Goal: Browse casually

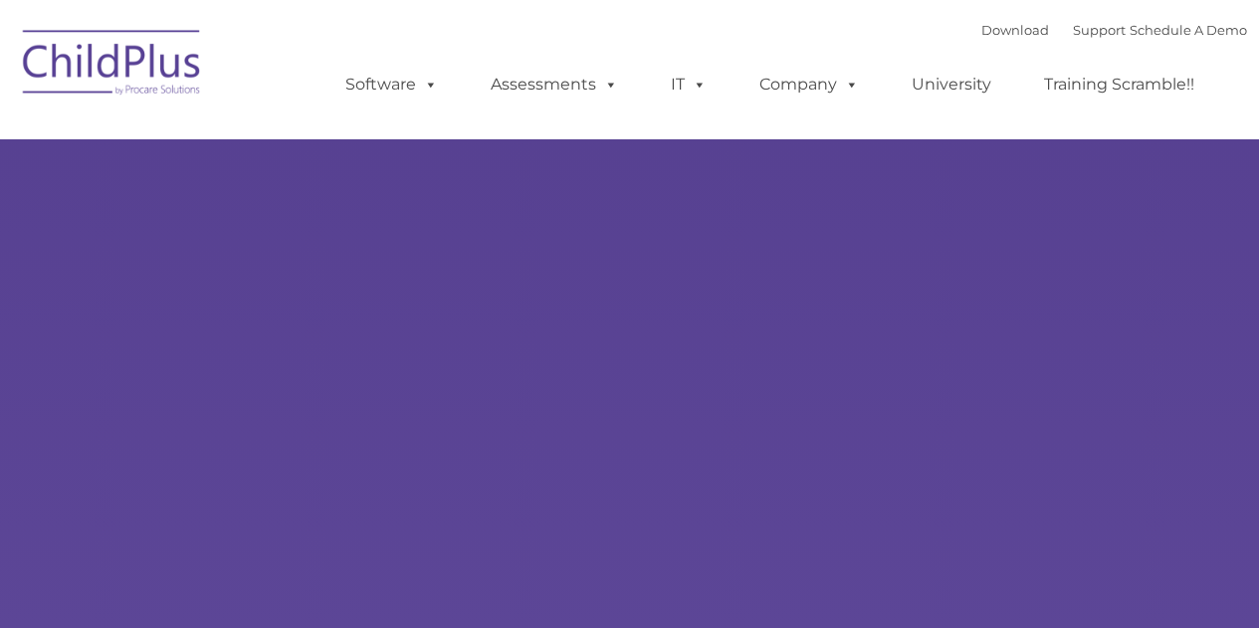
type input ""
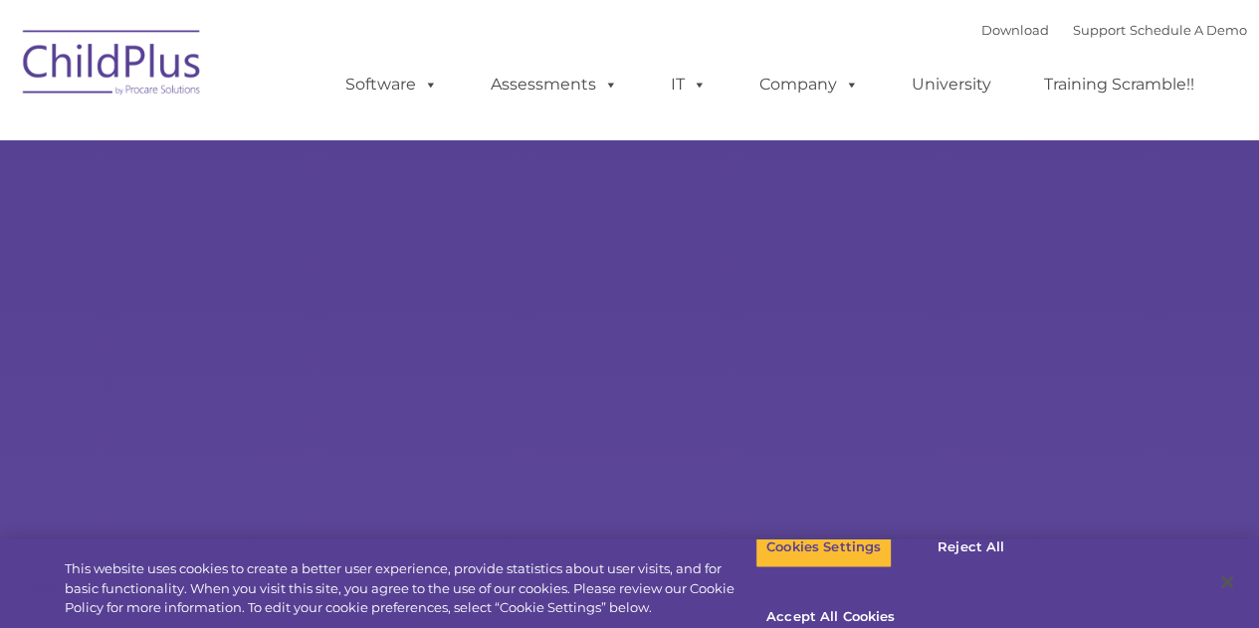
select select "MEDIUM"
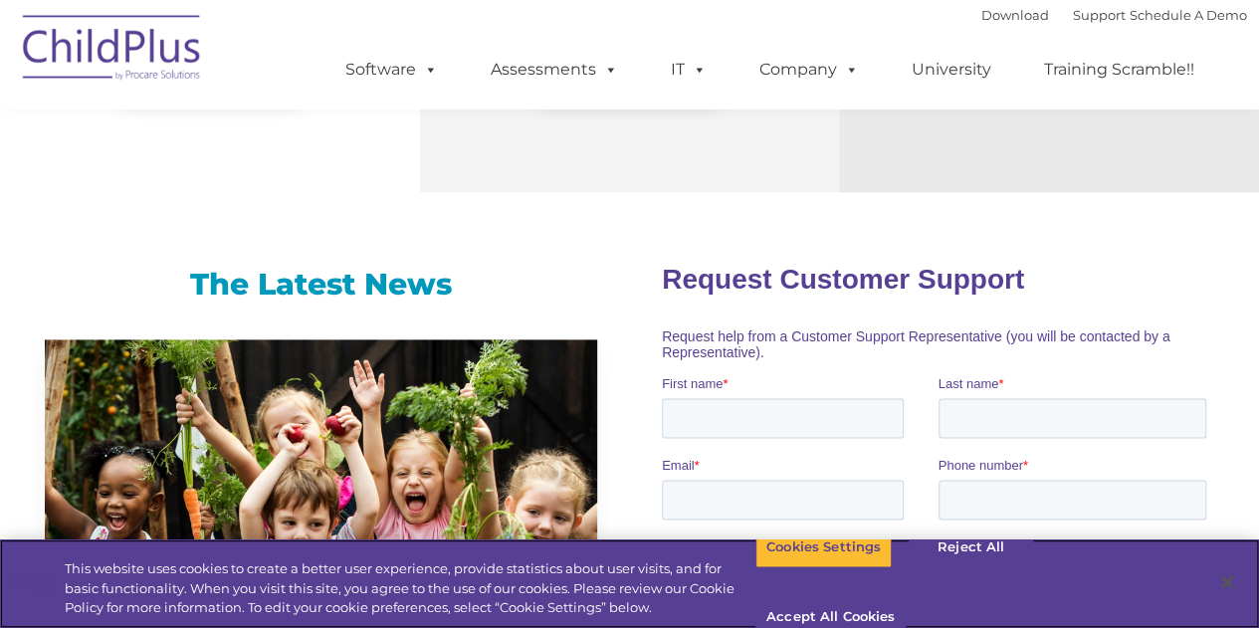
scroll to position [1178, 0]
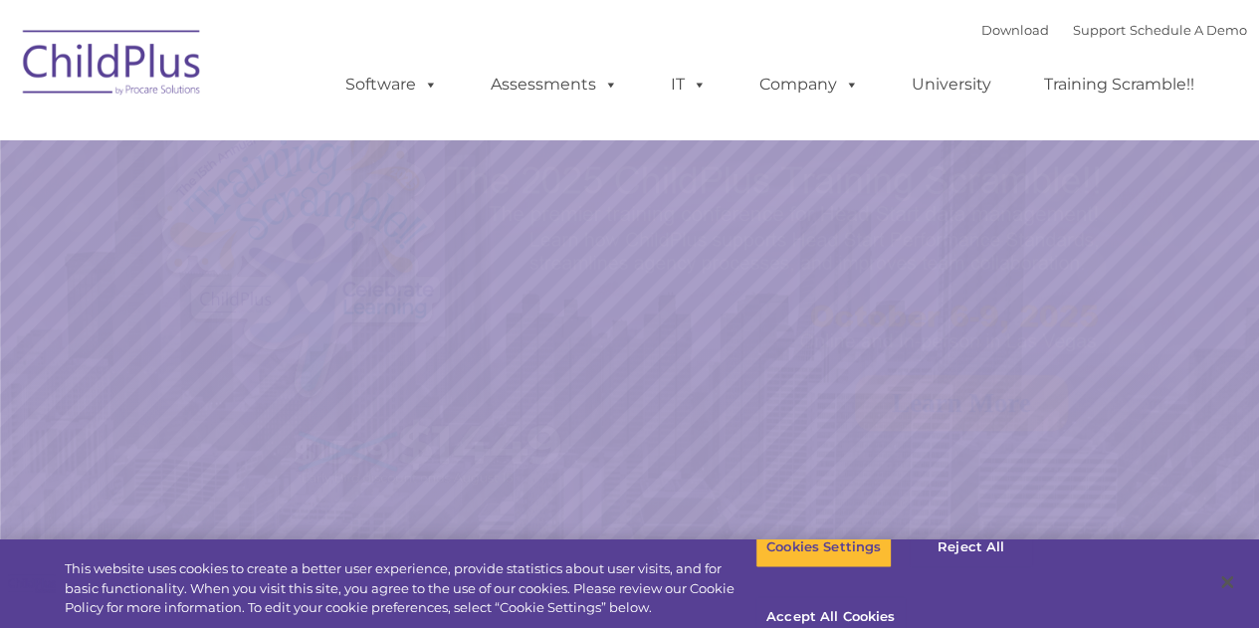
select select "MEDIUM"
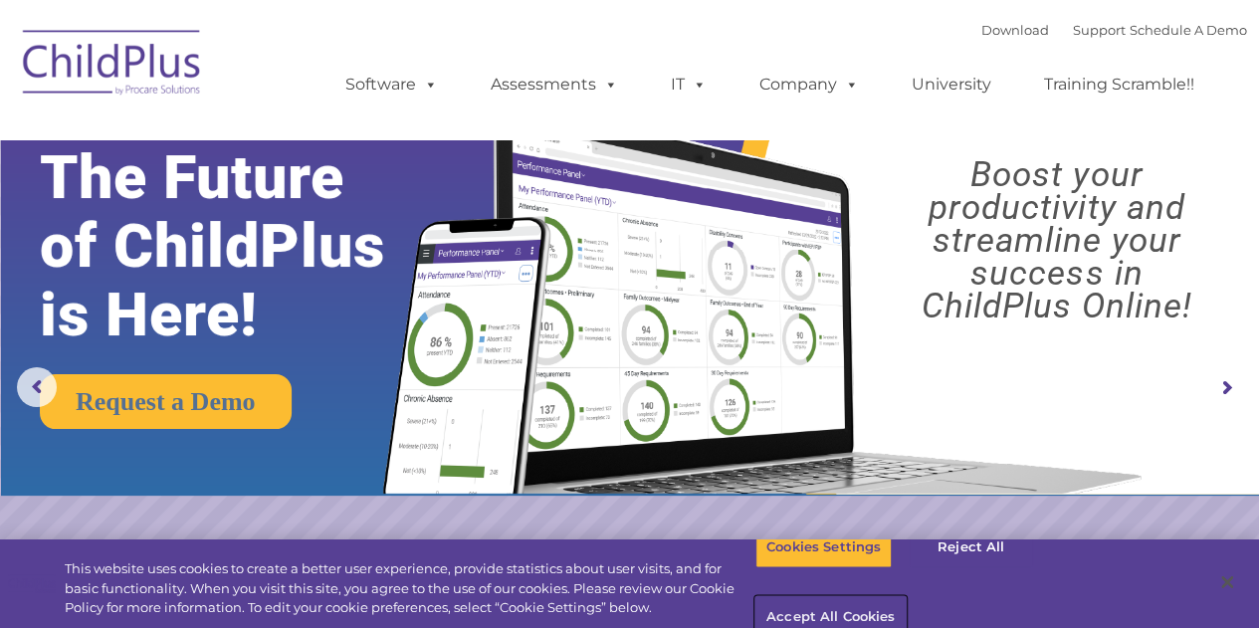
click at [906, 597] on button "Accept All Cookies" at bounding box center [830, 618] width 150 height 42
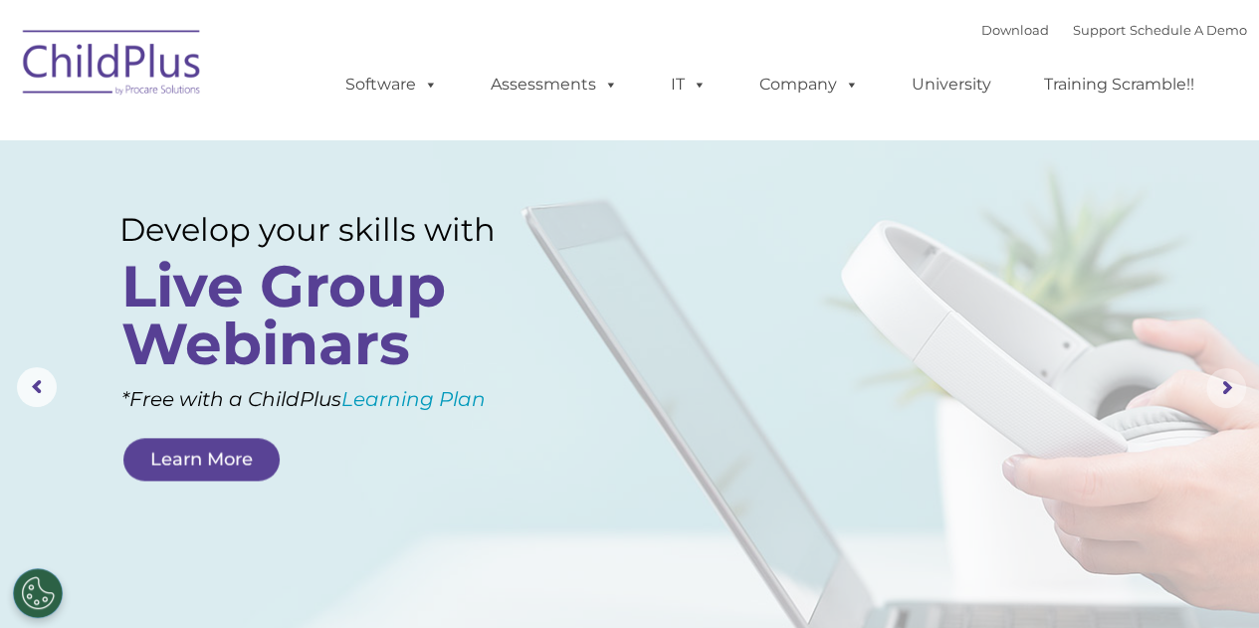
click at [1220, 389] on rs-arrow at bounding box center [1226, 388] width 40 height 40
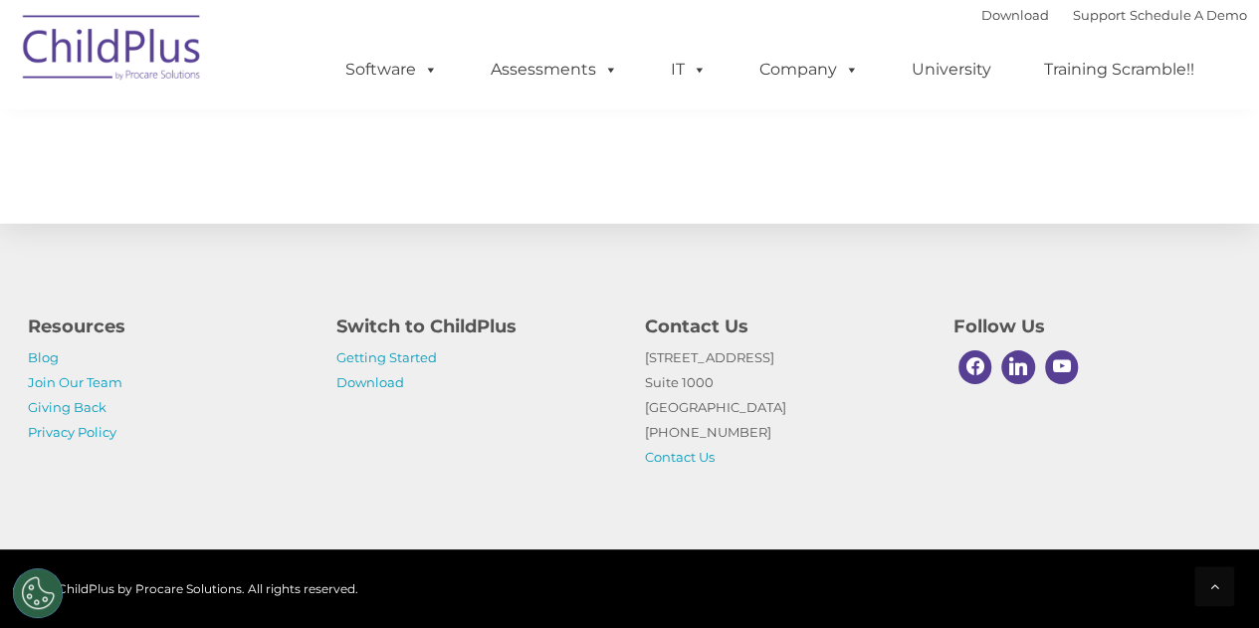
scroll to position [2394, 0]
